Goal: Task Accomplishment & Management: Use online tool/utility

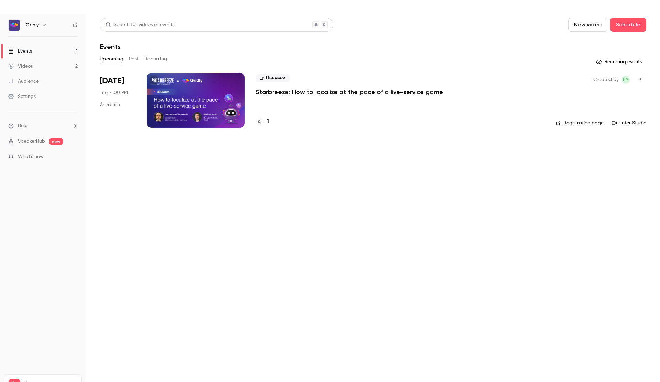
click at [202, 96] on div at bounding box center [196, 100] width 98 height 55
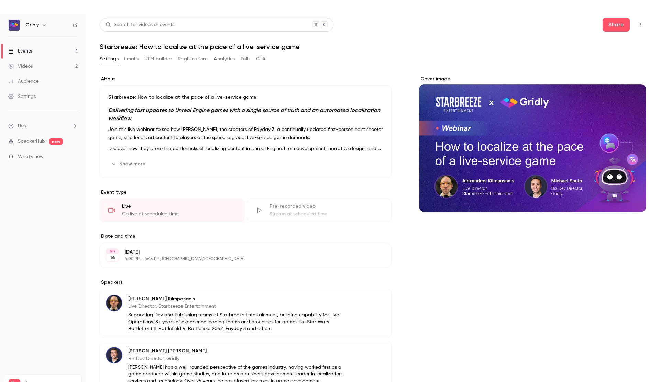
click at [202, 61] on button "Registrations" at bounding box center [193, 59] width 31 height 11
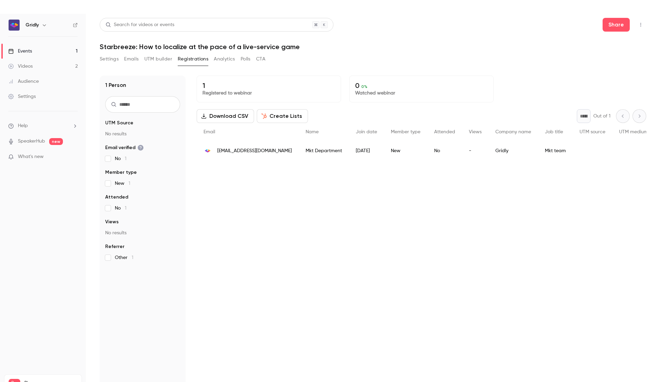
click at [224, 57] on button "Analytics" at bounding box center [224, 59] width 21 height 11
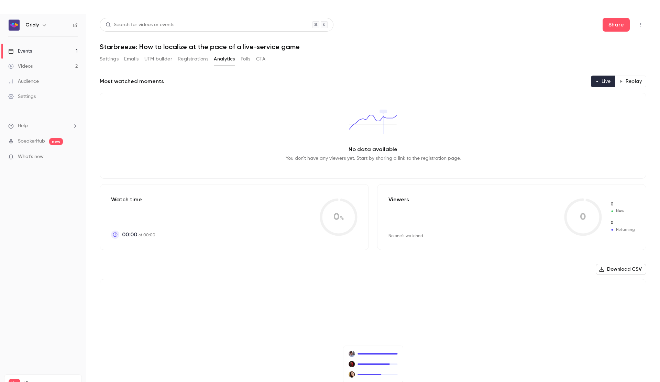
click at [198, 58] on button "Registrations" at bounding box center [193, 59] width 31 height 11
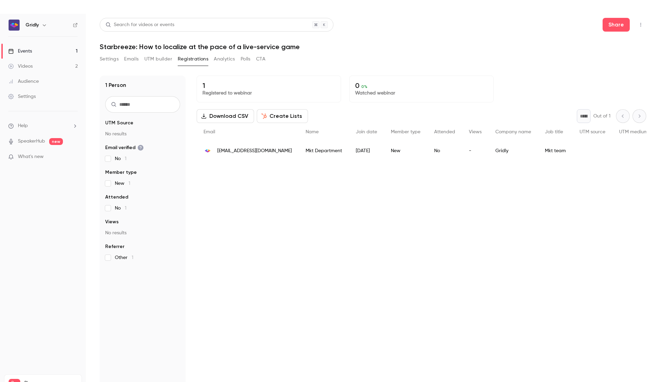
click at [157, 62] on button "UTM builder" at bounding box center [158, 59] width 28 height 11
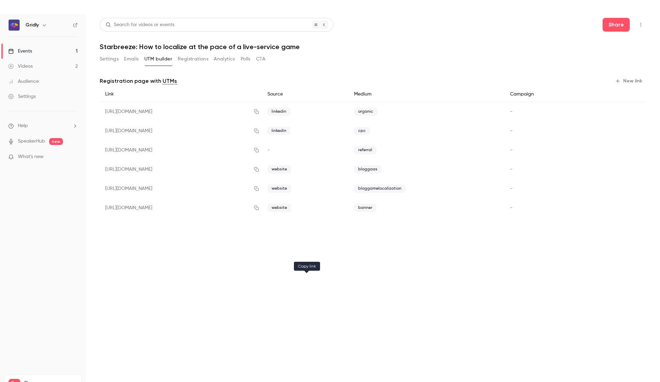
click at [259, 132] on icon "button" at bounding box center [257, 131] width 6 height 5
click at [109, 61] on button "Settings" at bounding box center [109, 59] width 19 height 11
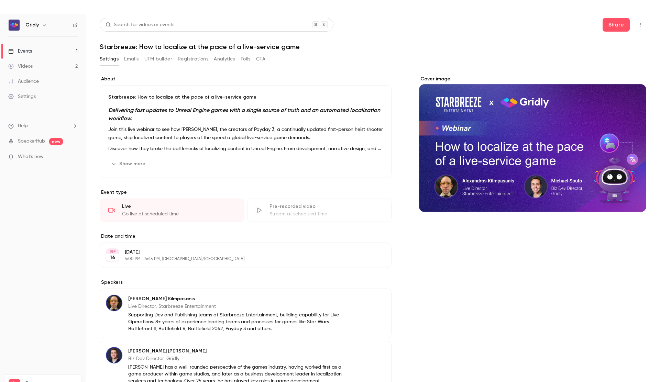
click at [135, 163] on button "Show more" at bounding box center [128, 163] width 41 height 11
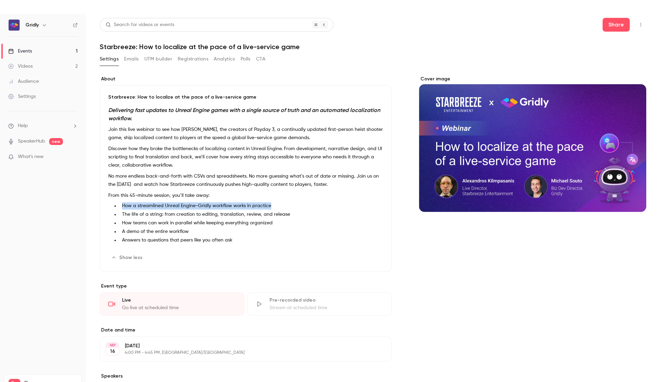
drag, startPoint x: 123, startPoint y: 207, endPoint x: 271, endPoint y: 207, distance: 147.8
click at [271, 207] on li "How a streamlined Unreal Engine-Gridly workflow works in practice" at bounding box center [251, 205] width 264 height 7
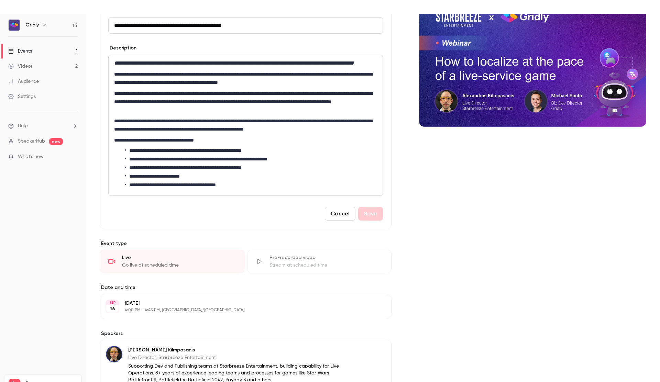
scroll to position [104, 0]
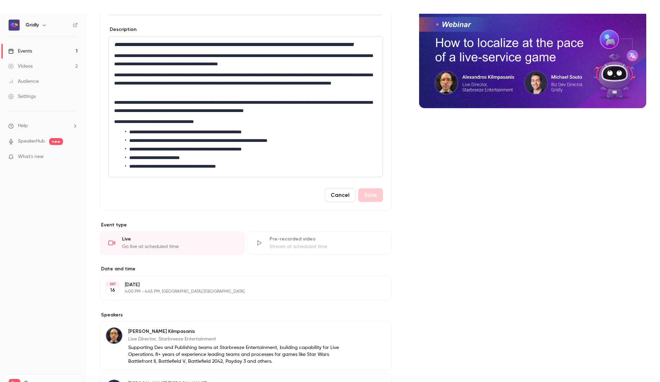
click at [340, 202] on button "Cancel" at bounding box center [340, 195] width 31 height 14
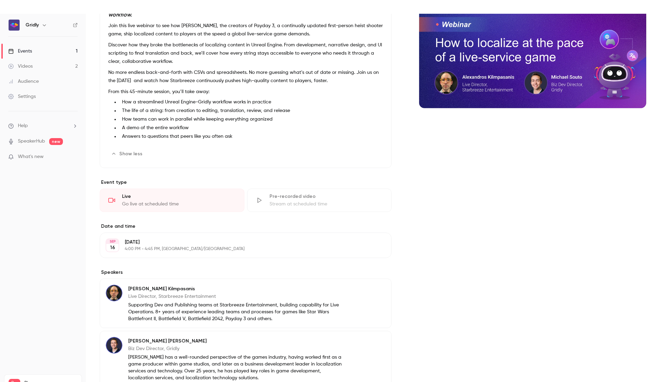
scroll to position [0, 0]
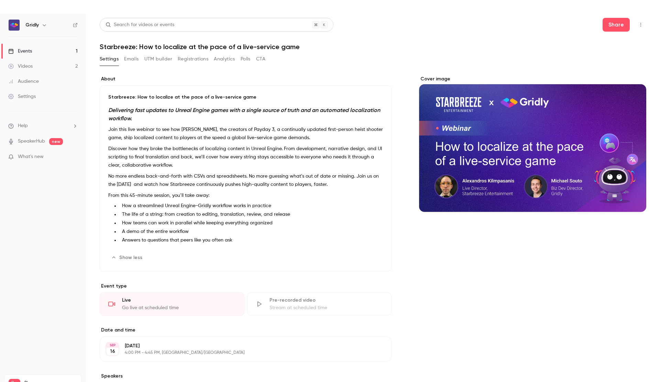
click at [162, 60] on button "UTM builder" at bounding box center [158, 59] width 28 height 11
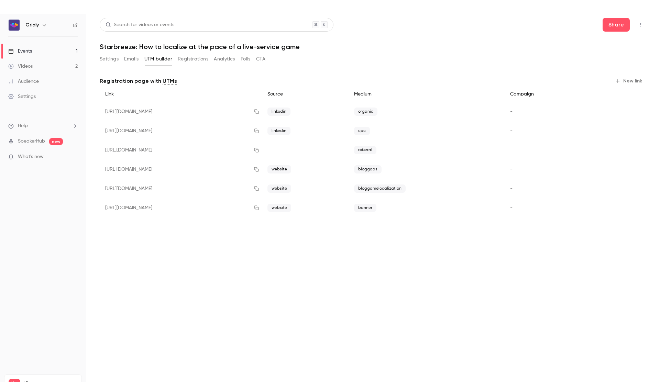
click at [616, 80] on icon "button" at bounding box center [618, 81] width 6 height 6
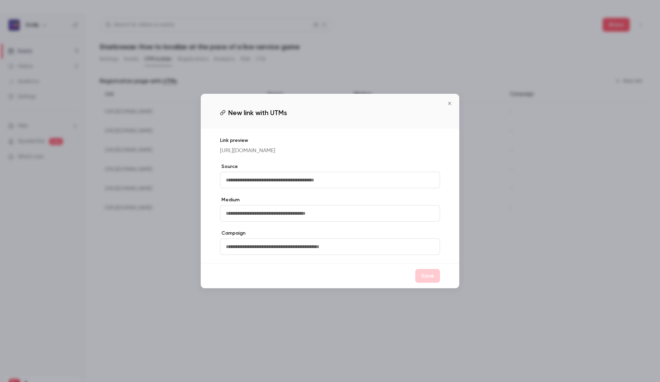
click at [389, 181] on input "text" at bounding box center [330, 180] width 220 height 17
type input "*****"
click at [293, 216] on input "text" at bounding box center [330, 213] width 220 height 17
type input "*********"
click at [429, 279] on button "Save" at bounding box center [427, 276] width 25 height 14
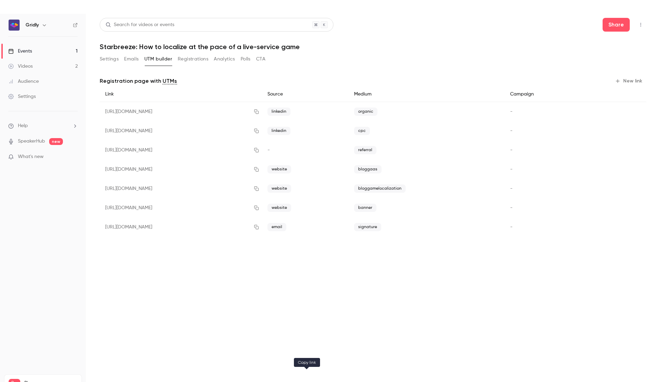
click at [259, 227] on icon "button" at bounding box center [256, 227] width 4 height 4
click at [259, 226] on icon "button" at bounding box center [256, 227] width 4 height 4
click at [188, 63] on button "Registrations" at bounding box center [193, 59] width 31 height 11
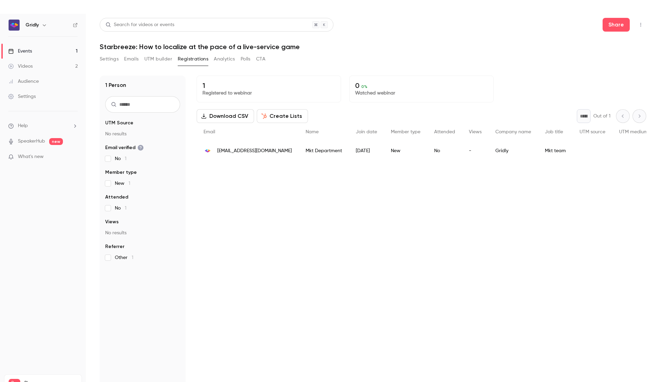
click at [118, 62] on button "Settings" at bounding box center [109, 59] width 19 height 11
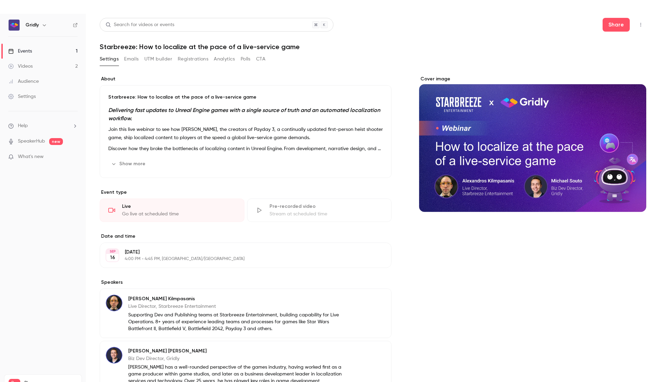
click at [132, 58] on button "Emails" at bounding box center [131, 59] width 14 height 11
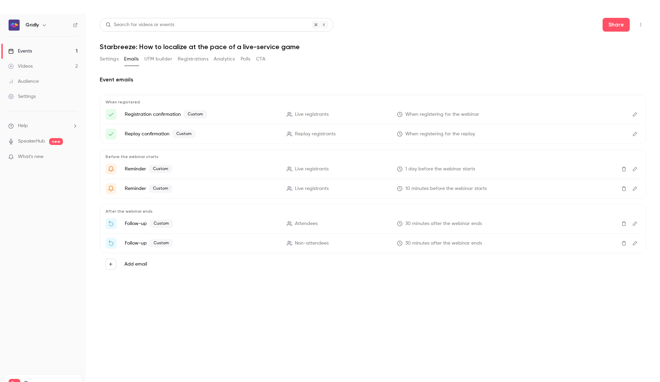
click at [151, 58] on button "UTM builder" at bounding box center [158, 59] width 28 height 11
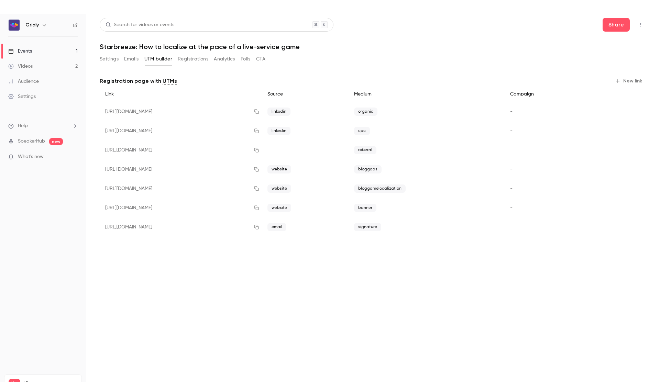
click at [199, 59] on button "Registrations" at bounding box center [193, 59] width 31 height 11
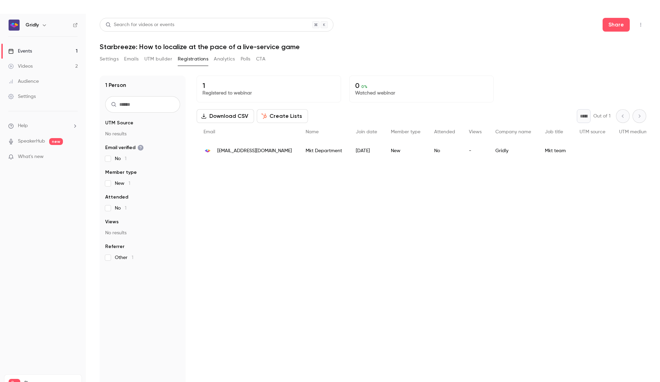
click at [262, 59] on button "CTA" at bounding box center [260, 59] width 9 height 11
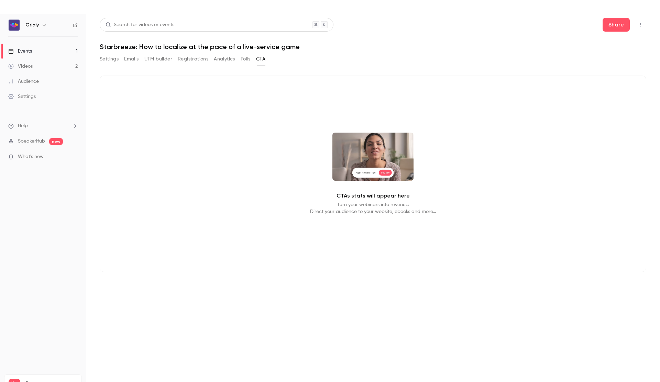
click at [244, 61] on button "Polls" at bounding box center [246, 59] width 10 height 11
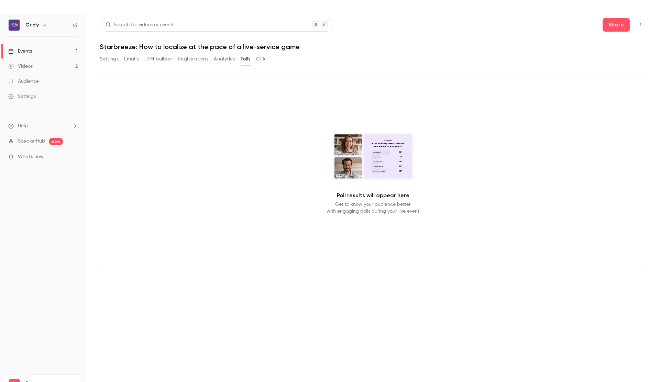
click at [228, 61] on button "Analytics" at bounding box center [224, 59] width 21 height 11
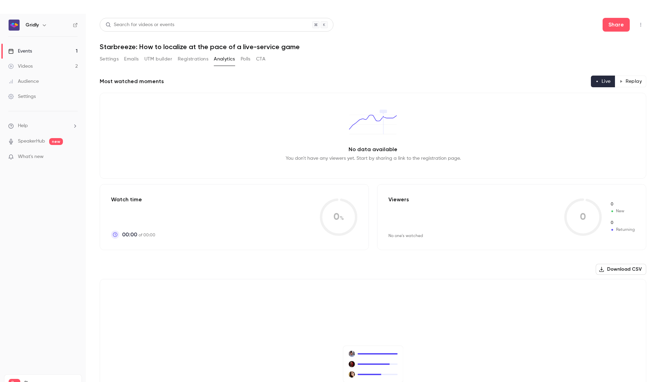
click at [107, 58] on button "Settings" at bounding box center [109, 59] width 19 height 11
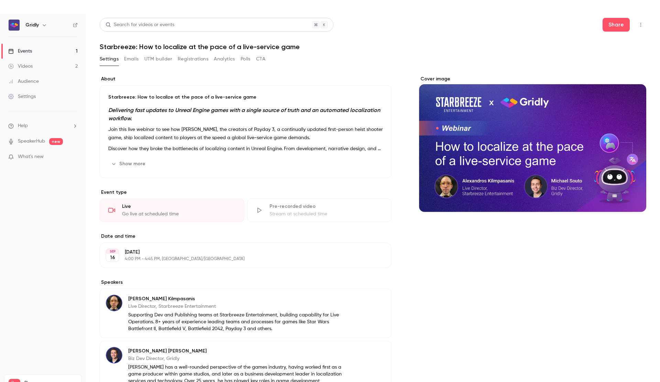
click at [196, 60] on button "Registrations" at bounding box center [193, 59] width 31 height 11
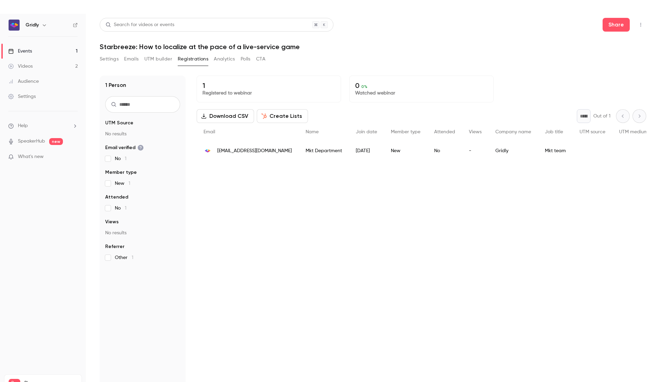
click at [113, 58] on button "Settings" at bounding box center [109, 59] width 19 height 11
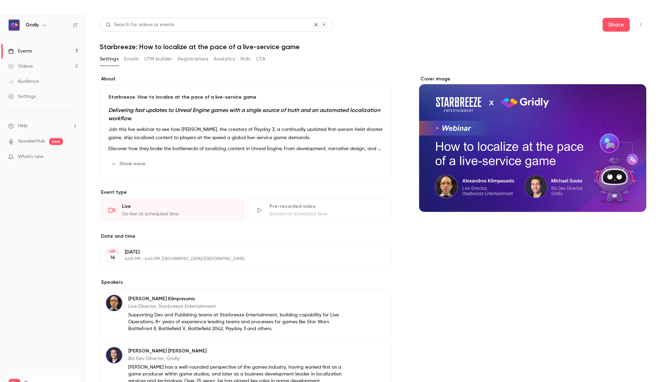
click at [140, 166] on button "Show more" at bounding box center [128, 163] width 41 height 11
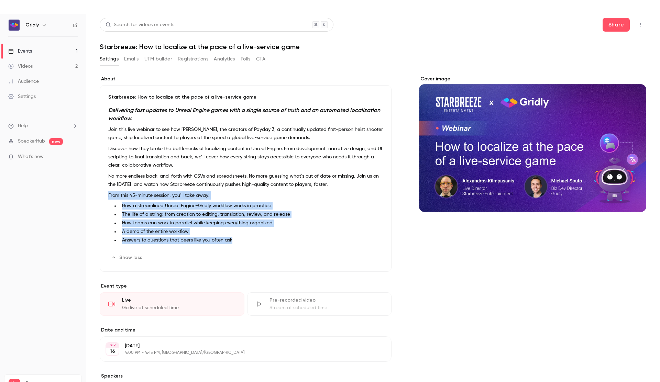
drag, startPoint x: 107, startPoint y: 194, endPoint x: 238, endPoint y: 246, distance: 141.5
click at [238, 246] on div "Starbreeze: How to localize at the pace of a live-service game Delivering fast …" at bounding box center [246, 178] width 292 height 187
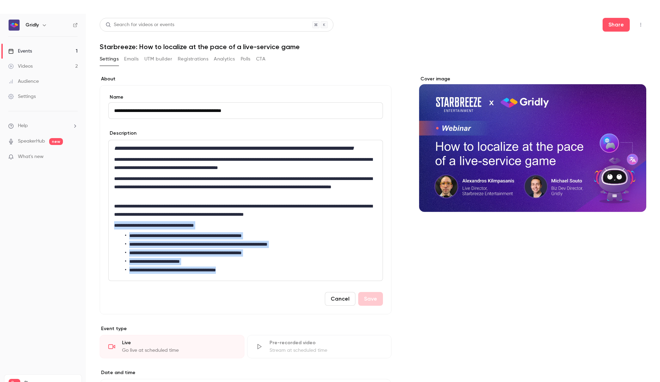
drag, startPoint x: 255, startPoint y: 283, endPoint x: 108, endPoint y: 233, distance: 154.8
click at [109, 233] on div "**********" at bounding box center [246, 210] width 274 height 141
click at [203, 248] on li "**********" at bounding box center [251, 244] width 252 height 7
drag, startPoint x: 245, startPoint y: 279, endPoint x: 127, endPoint y: 247, distance: 121.9
click at [127, 247] on ul "**********" at bounding box center [245, 253] width 263 height 42
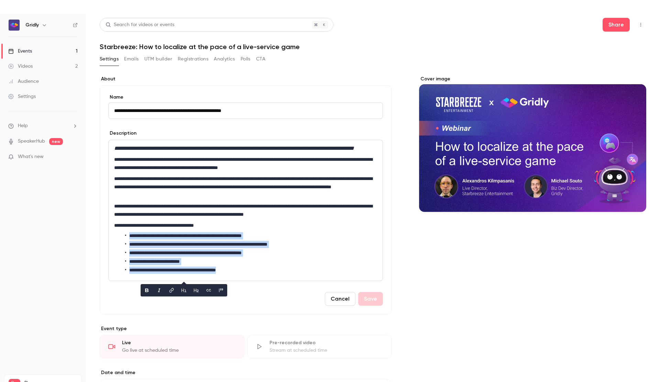
copy ul "**********"
click at [189, 62] on button "Registrations" at bounding box center [193, 59] width 31 height 11
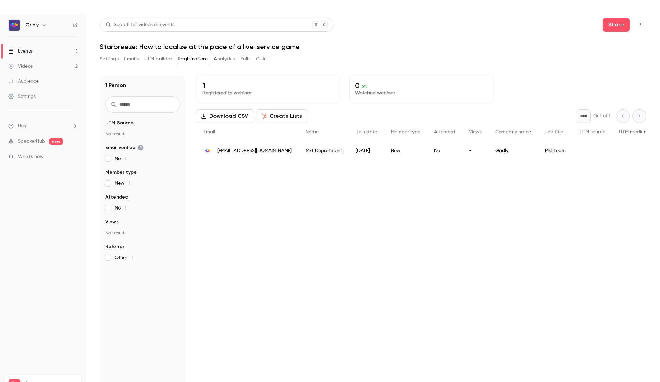
click at [155, 60] on button "UTM builder" at bounding box center [158, 59] width 28 height 11
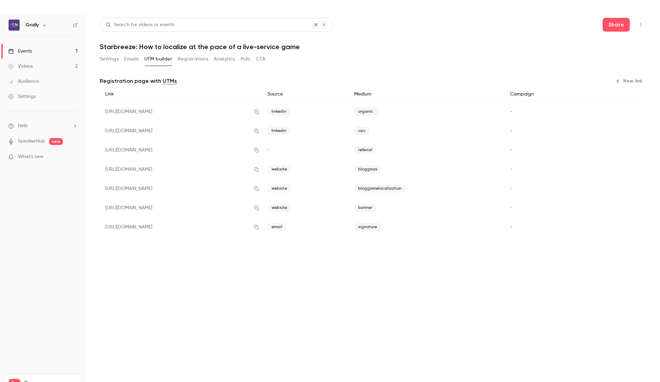
drag, startPoint x: 107, startPoint y: 59, endPoint x: 115, endPoint y: 59, distance: 7.9
click at [107, 59] on button "Settings" at bounding box center [109, 59] width 19 height 11
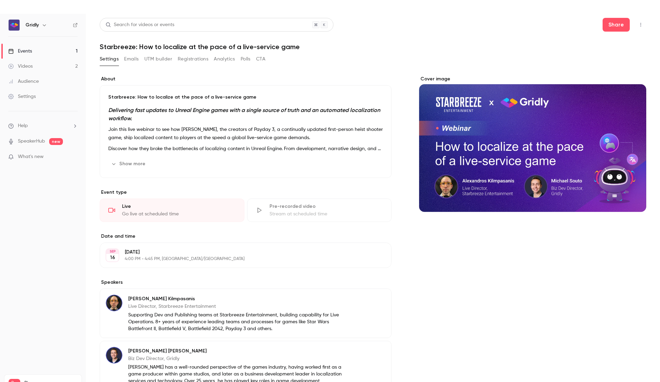
click at [162, 61] on button "UTM builder" at bounding box center [158, 59] width 28 height 11
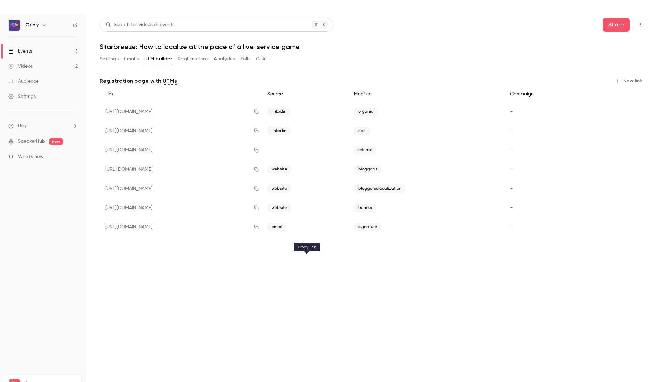
click at [259, 113] on icon "button" at bounding box center [257, 111] width 6 height 5
click at [259, 112] on icon "button" at bounding box center [257, 111] width 6 height 5
click at [259, 110] on icon "button" at bounding box center [257, 111] width 6 height 5
click at [191, 56] on button "Registrations" at bounding box center [193, 59] width 31 height 11
